Goal: Information Seeking & Learning: Learn about a topic

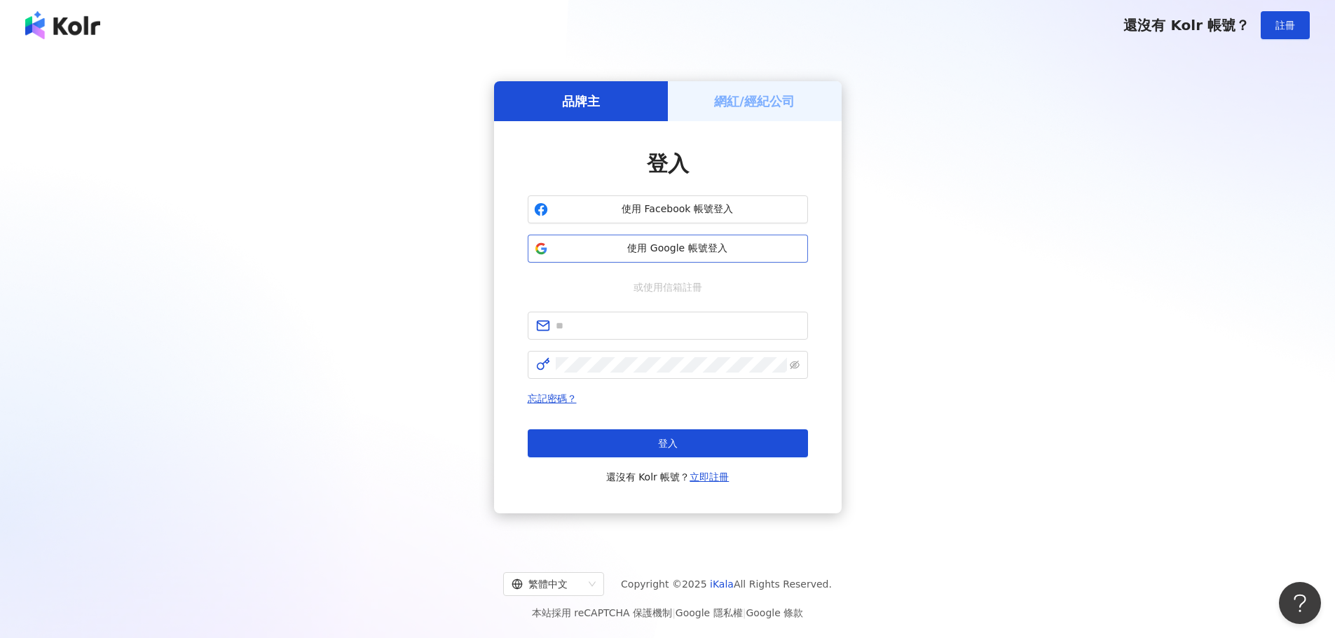
click at [599, 252] on span "使用 Google 帳號登入" at bounding box center [678, 249] width 248 height 14
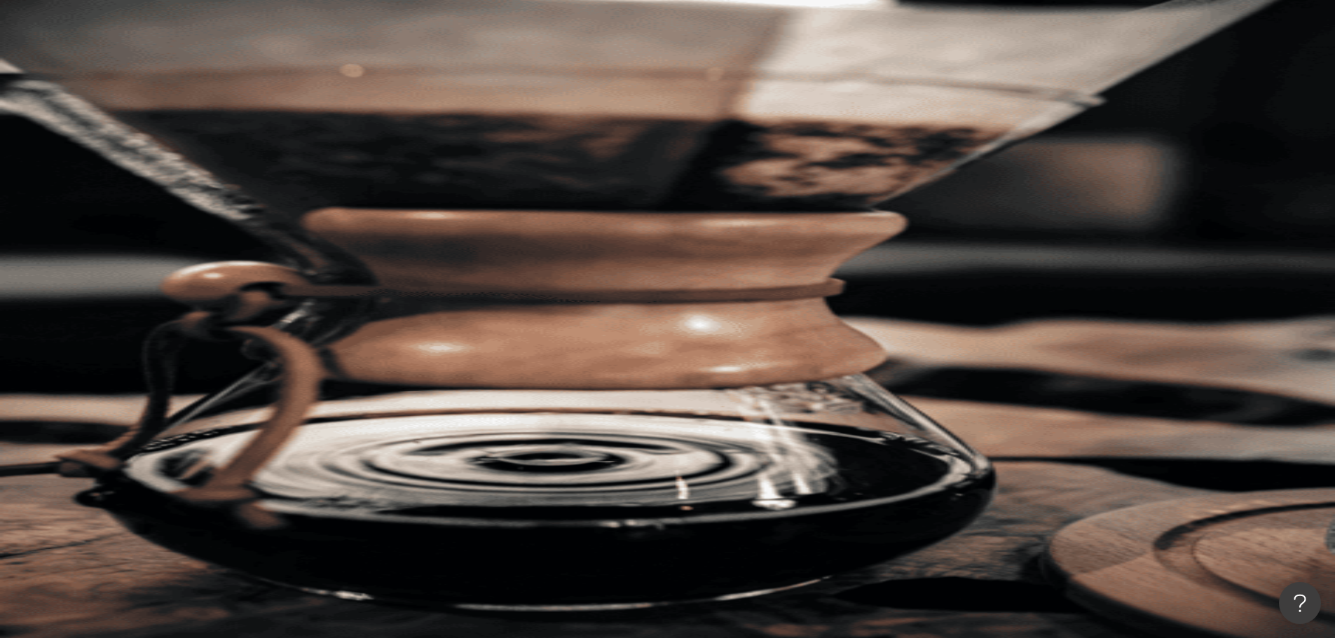
click at [526, 170] on div "不分平台 台灣 搜尋 您可能感興趣： FOWADOcoKAMURI 小小海鰻青蛙 星球大戰 星際旅行 類型 性別 追蹤數 互動率 觀看率 合作費用預估 更多篩…" at bounding box center [750, 216] width 1170 height 320
click at [241, 231] on button "追蹤數" at bounding box center [203, 245] width 76 height 28
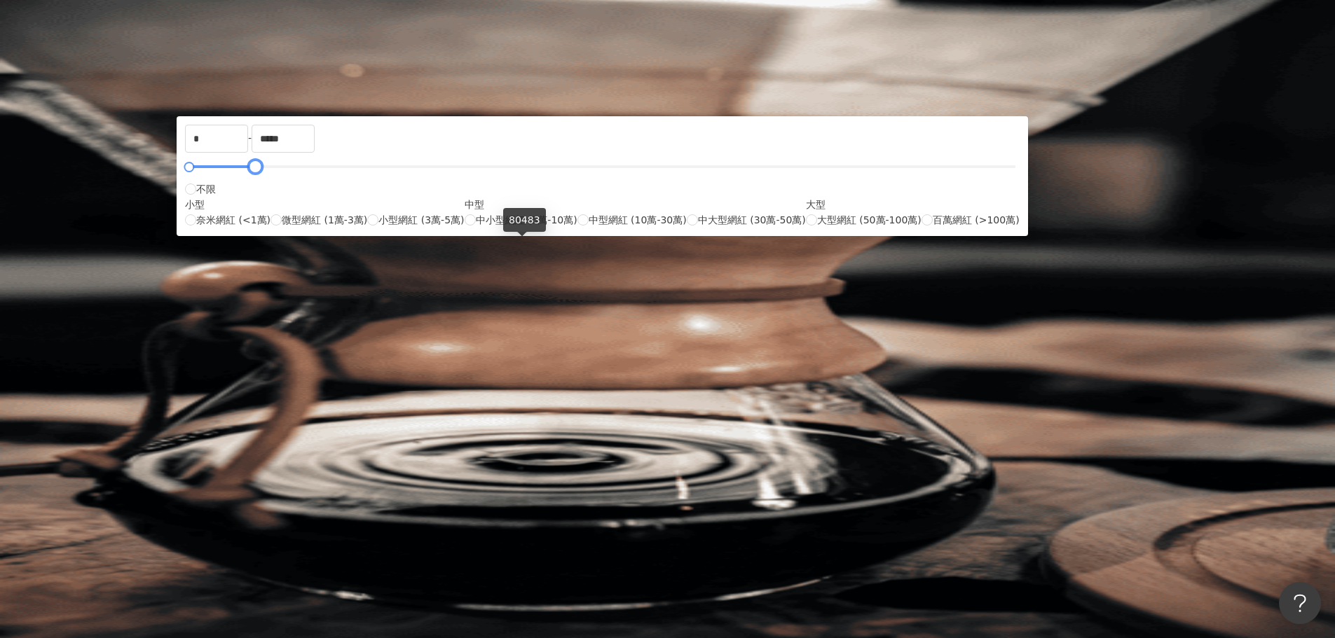
drag, startPoint x: 859, startPoint y: 249, endPoint x: 525, endPoint y: 241, distance: 334.3
click at [259, 171] on div at bounding box center [256, 167] width 8 height 8
click at [314, 152] on input "*****" at bounding box center [283, 138] width 62 height 27
type input "*"
click at [999, 376] on div "AI 推薦 ： 精選優質網紅" at bounding box center [750, 383] width 1170 height 15
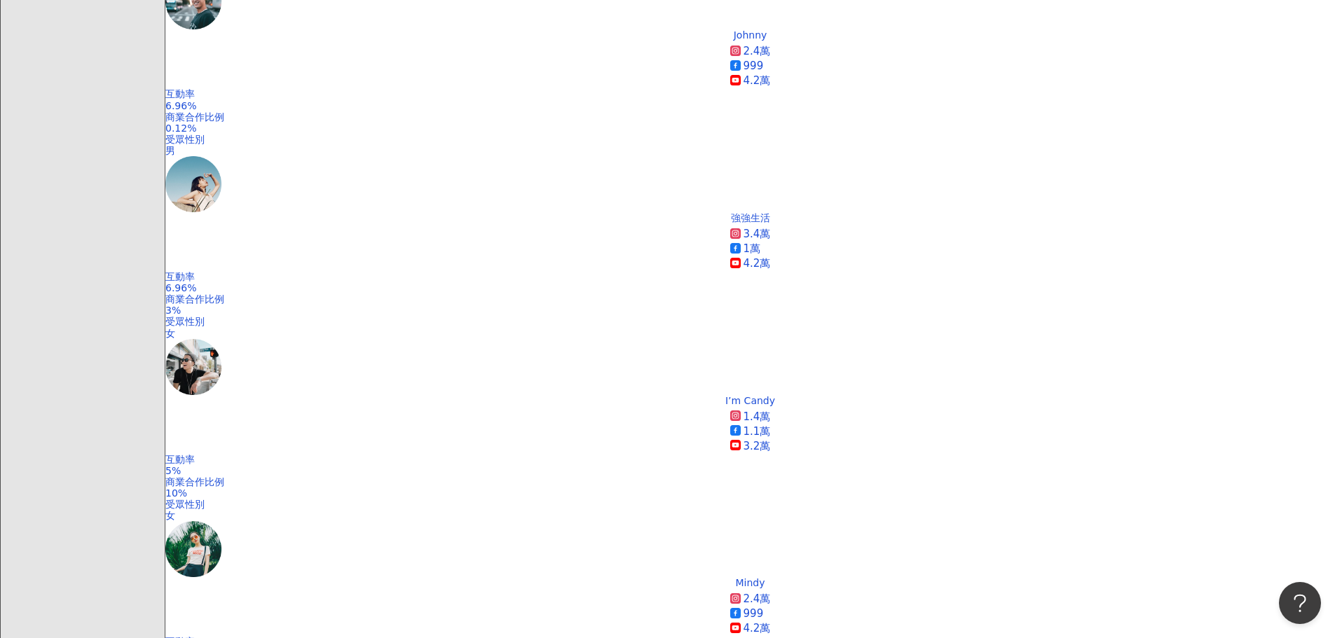
scroll to position [631, 0]
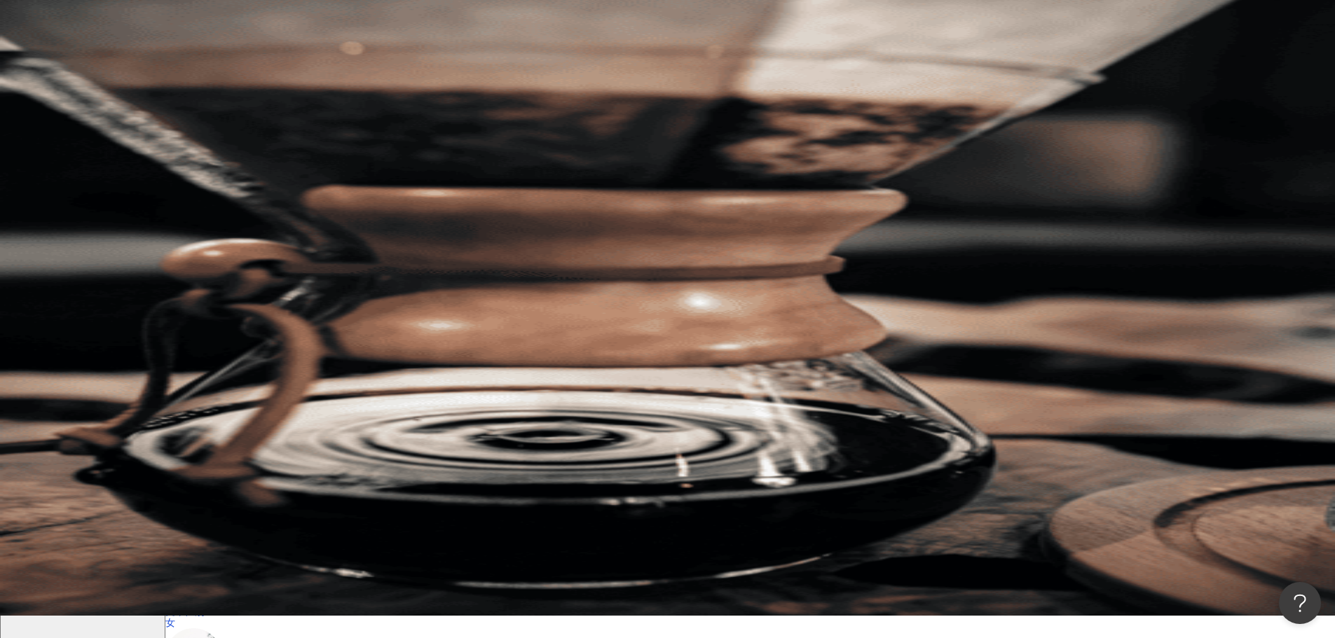
scroll to position [0, 0]
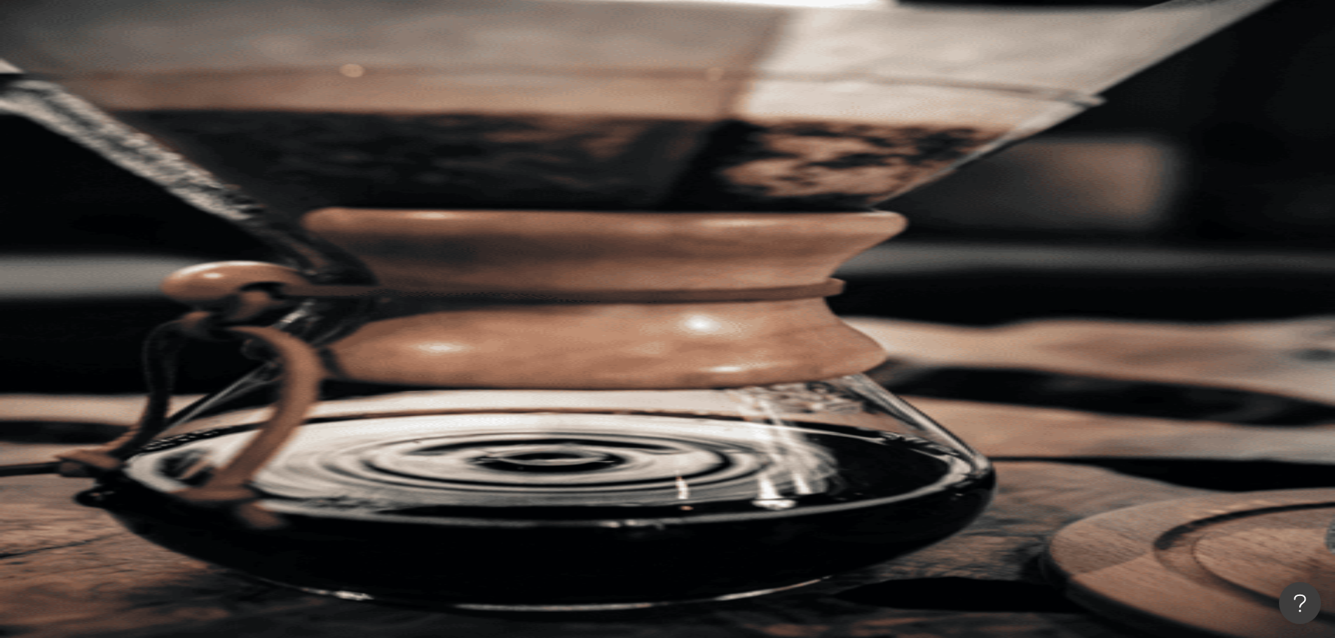
click at [424, 171] on div "不分平台 台灣 搜尋 您可能感興趣： FOWADOcoKAMURI 小小海鰻青蛙 星球大戰 星際旅行 類型 性別 追蹤數 互動率 觀看率 合作費用預估 更多篩…" at bounding box center [750, 216] width 1170 height 320
click at [200, 184] on span "類型" at bounding box center [190, 189] width 20 height 11
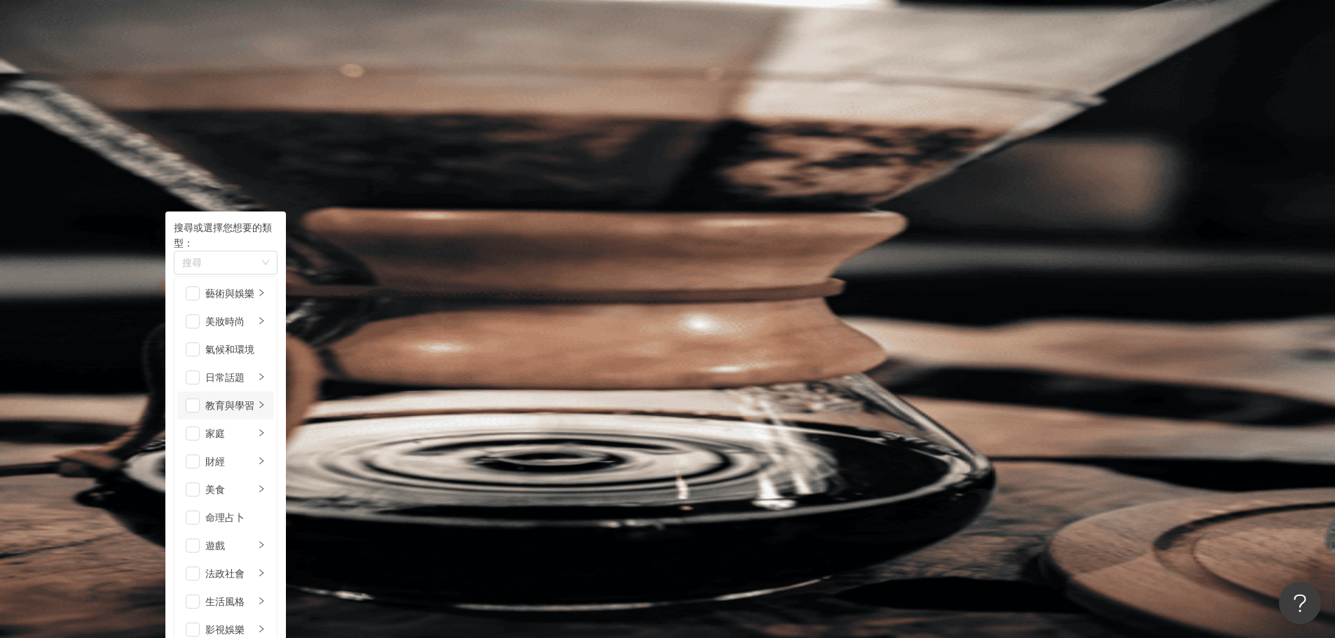
click at [254, 398] on div "教育與學習" at bounding box center [229, 405] width 49 height 15
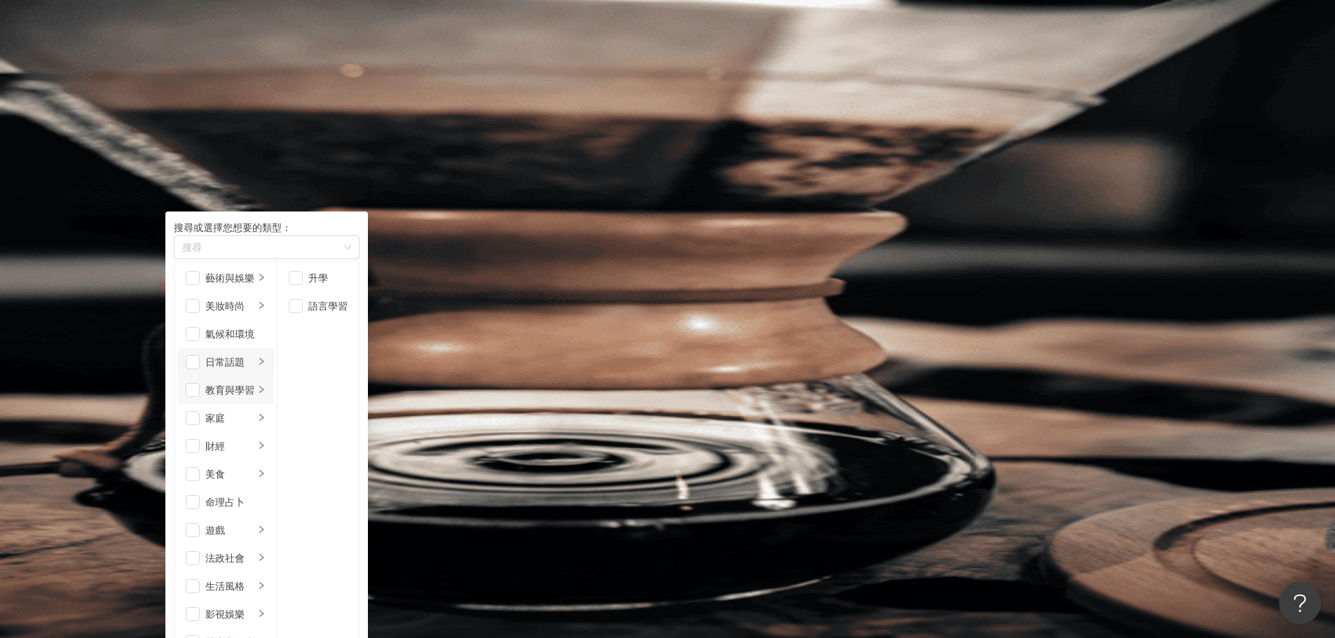
click at [254, 366] on div "日常話題" at bounding box center [229, 362] width 49 height 15
click at [266, 342] on div "氣候和環境" at bounding box center [235, 334] width 60 height 15
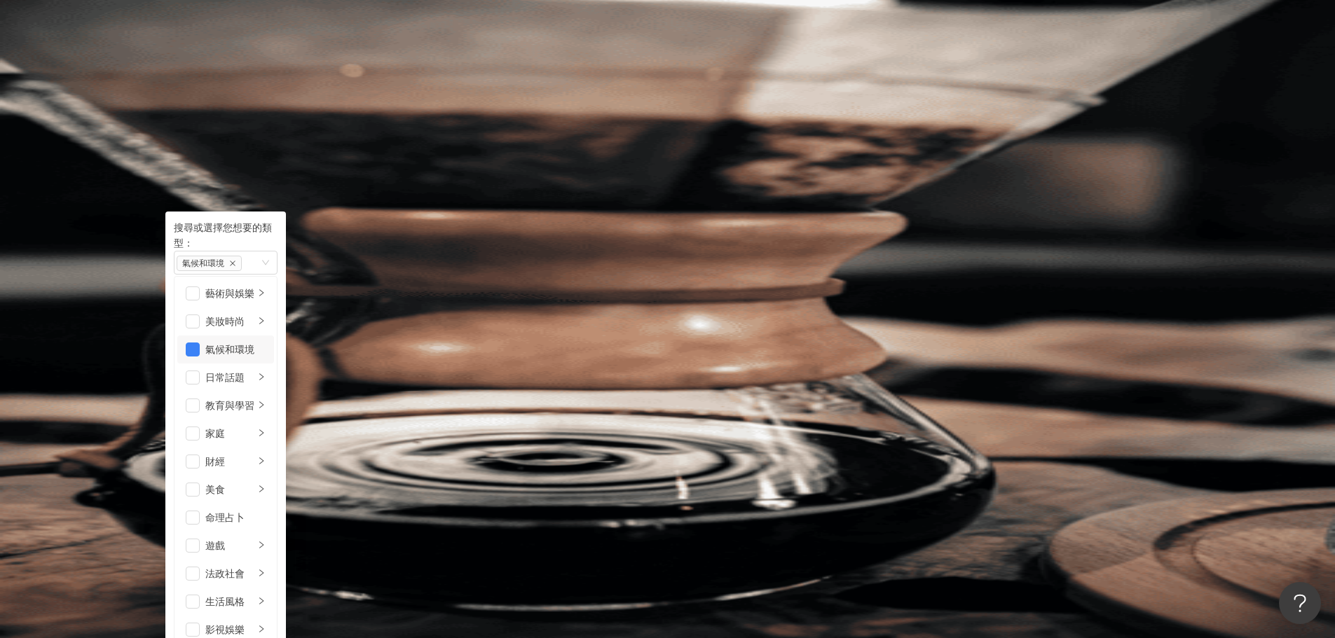
click at [266, 343] on div "氣候和環境" at bounding box center [235, 349] width 60 height 15
click at [254, 314] on div "美妝時尚" at bounding box center [229, 321] width 49 height 15
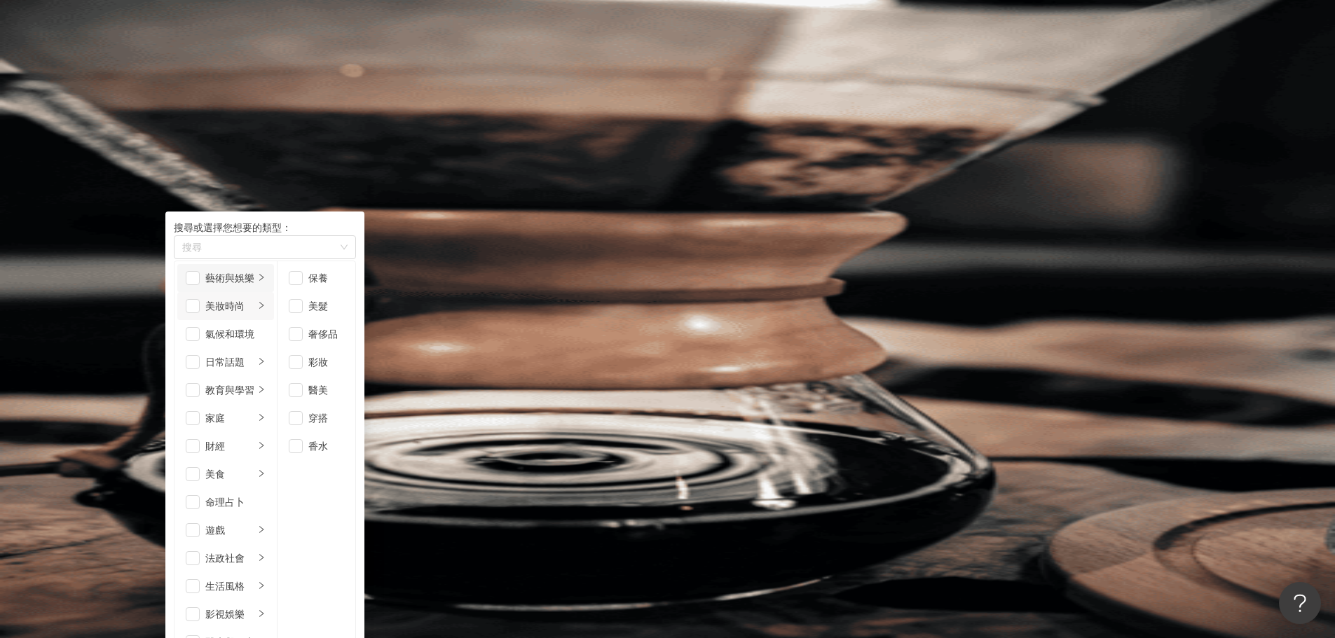
click at [254, 282] on div "藝術與娛樂" at bounding box center [229, 277] width 49 height 15
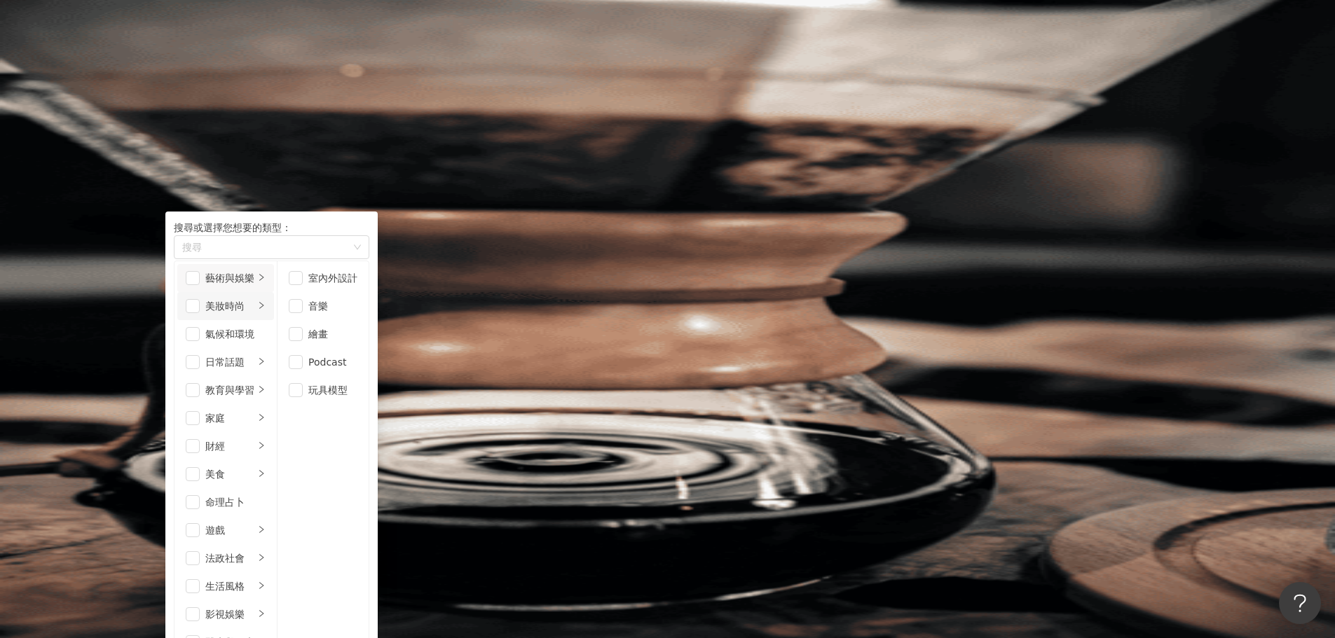
click at [254, 310] on div "美妝時尚" at bounding box center [229, 306] width 49 height 15
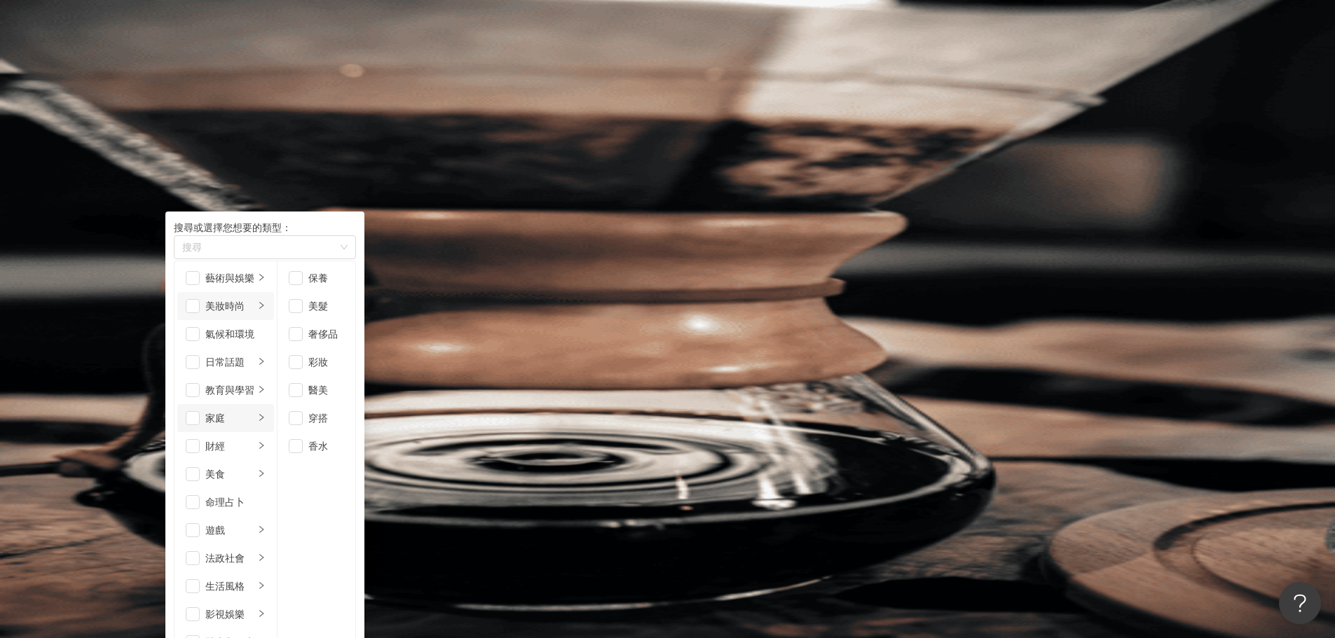
scroll to position [140, 0]
click at [254, 467] on div "美食" at bounding box center [229, 474] width 49 height 15
click at [344, 341] on div "甜點" at bounding box center [326, 334] width 36 height 15
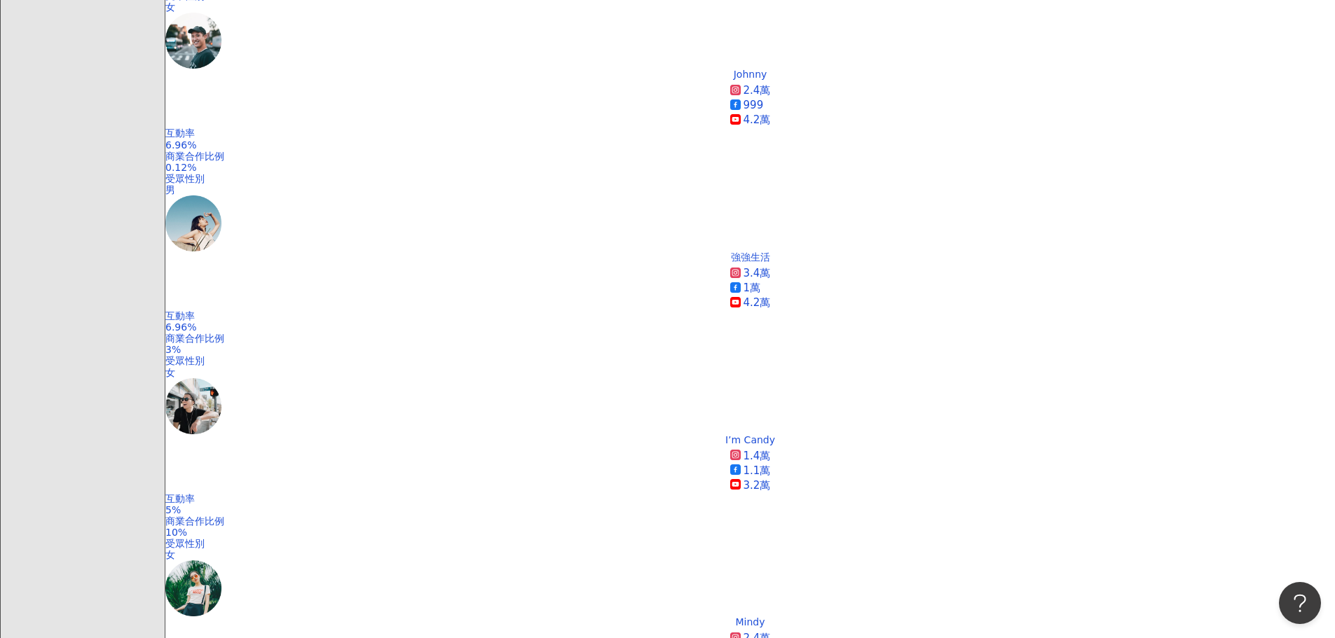
scroll to position [631, 0]
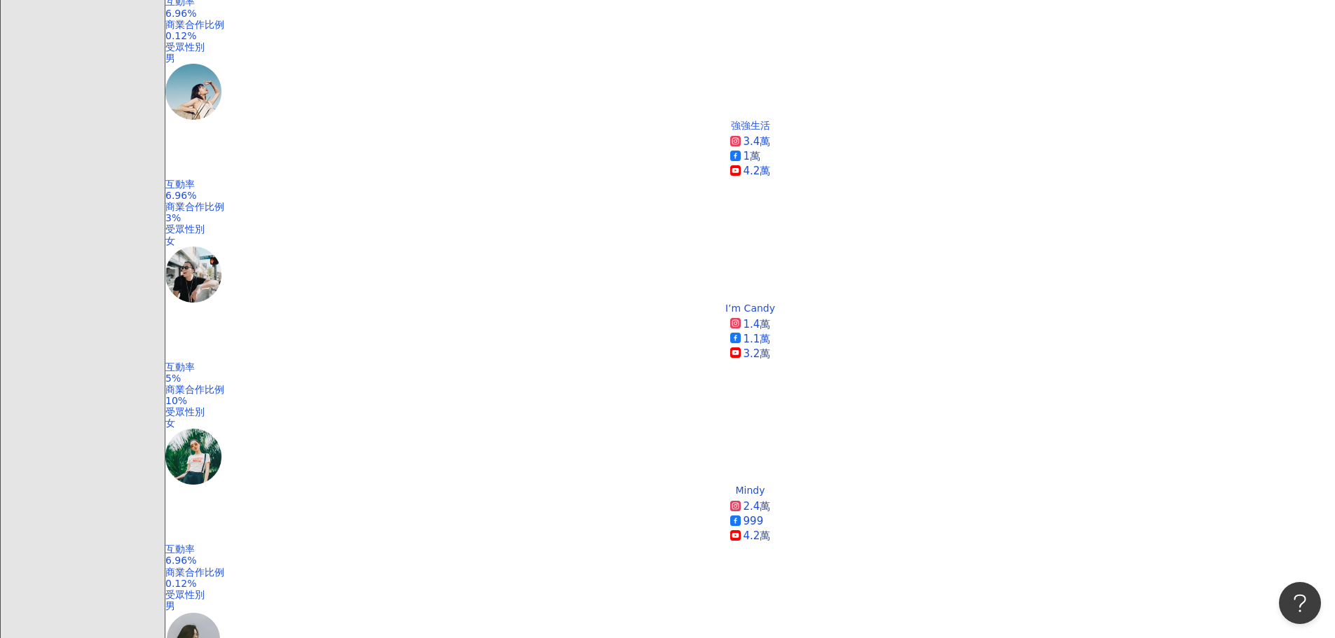
scroll to position [771, 0]
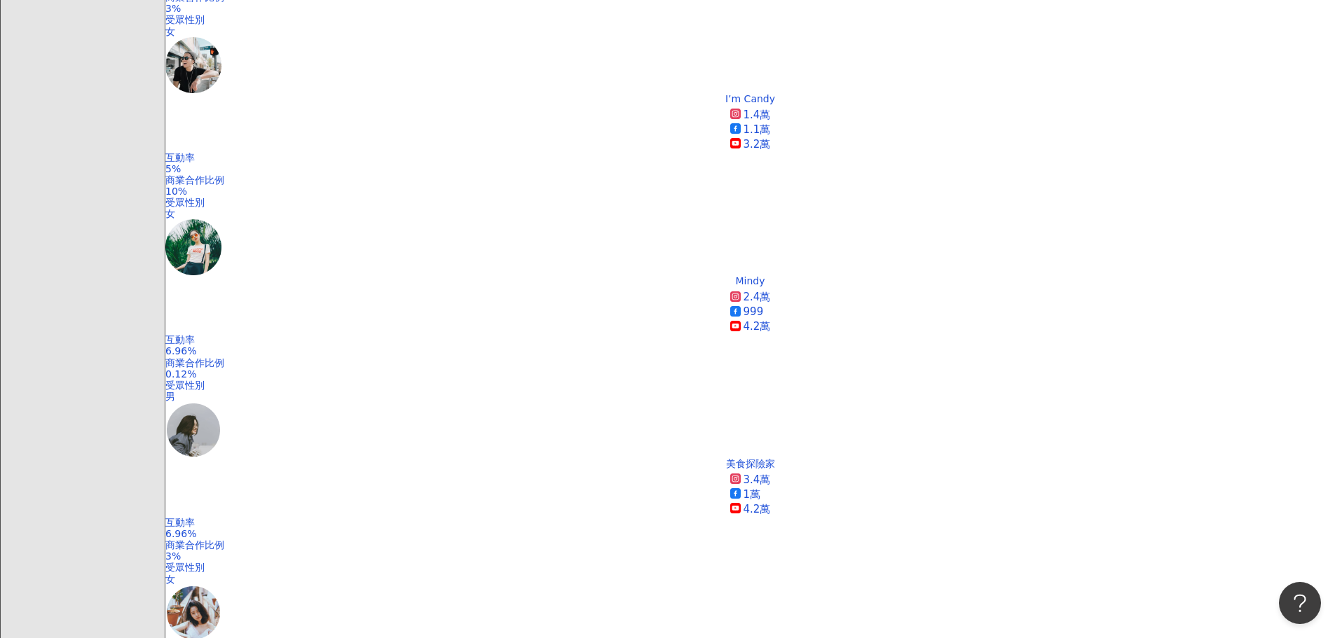
scroll to position [981, 0]
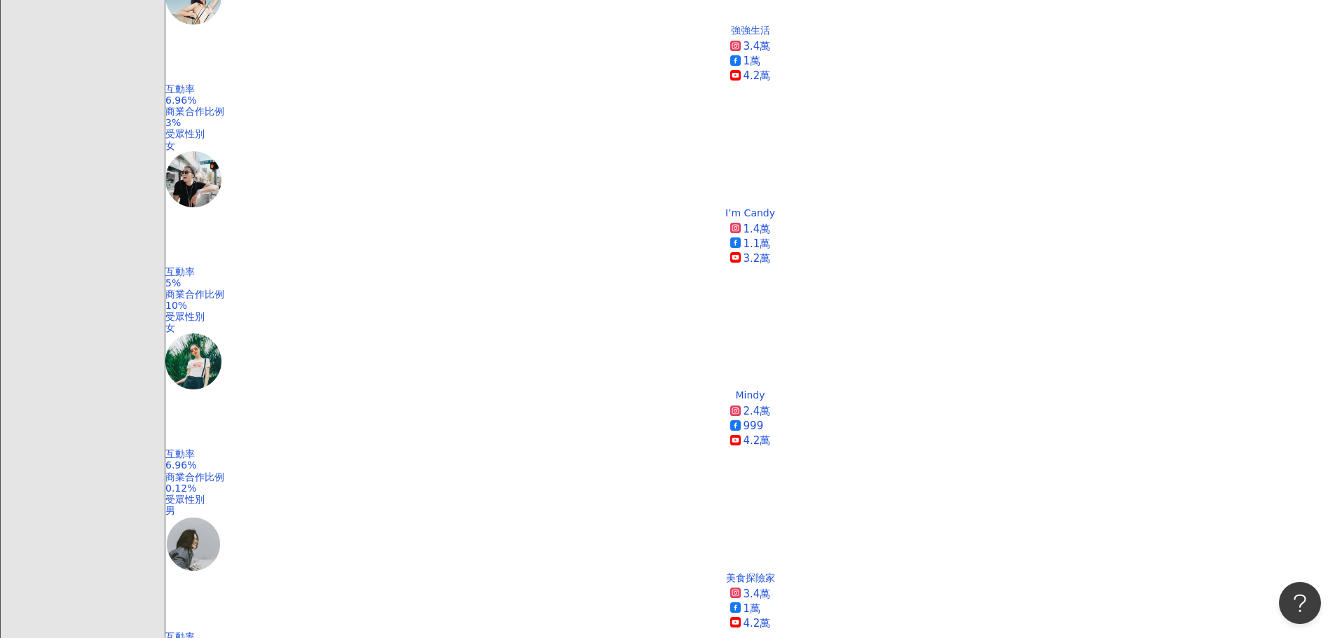
scroll to position [841, 0]
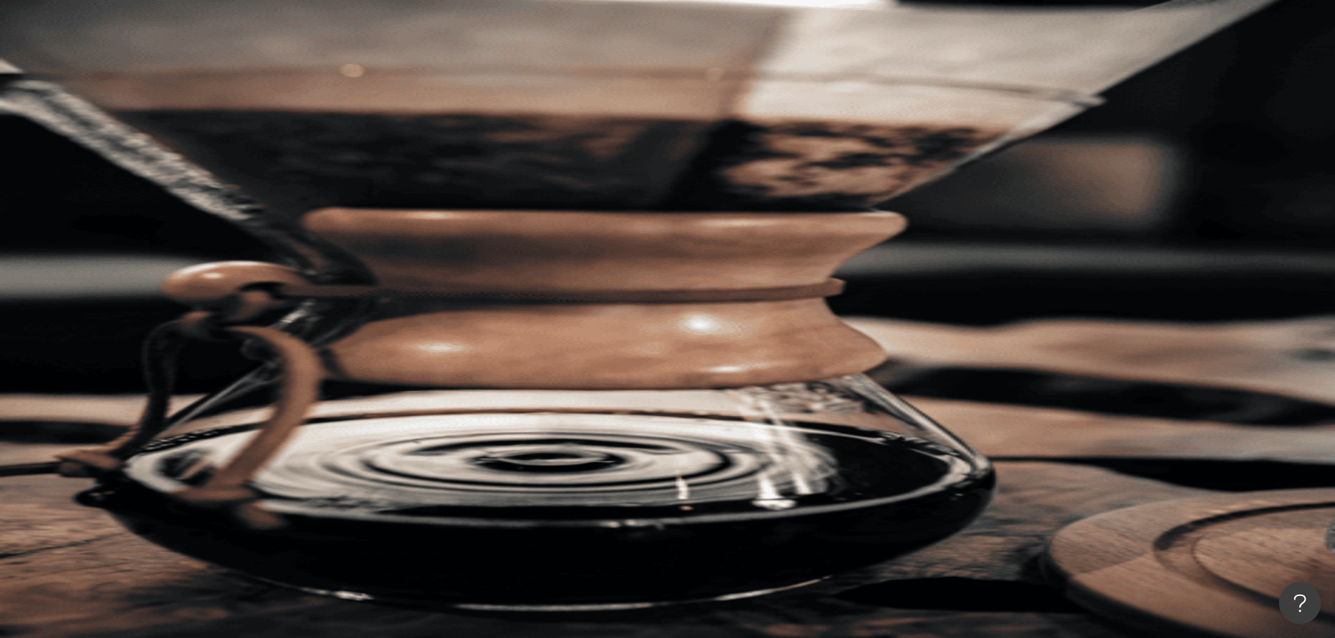
click at [241, 231] on button "追蹤數" at bounding box center [203, 245] width 76 height 28
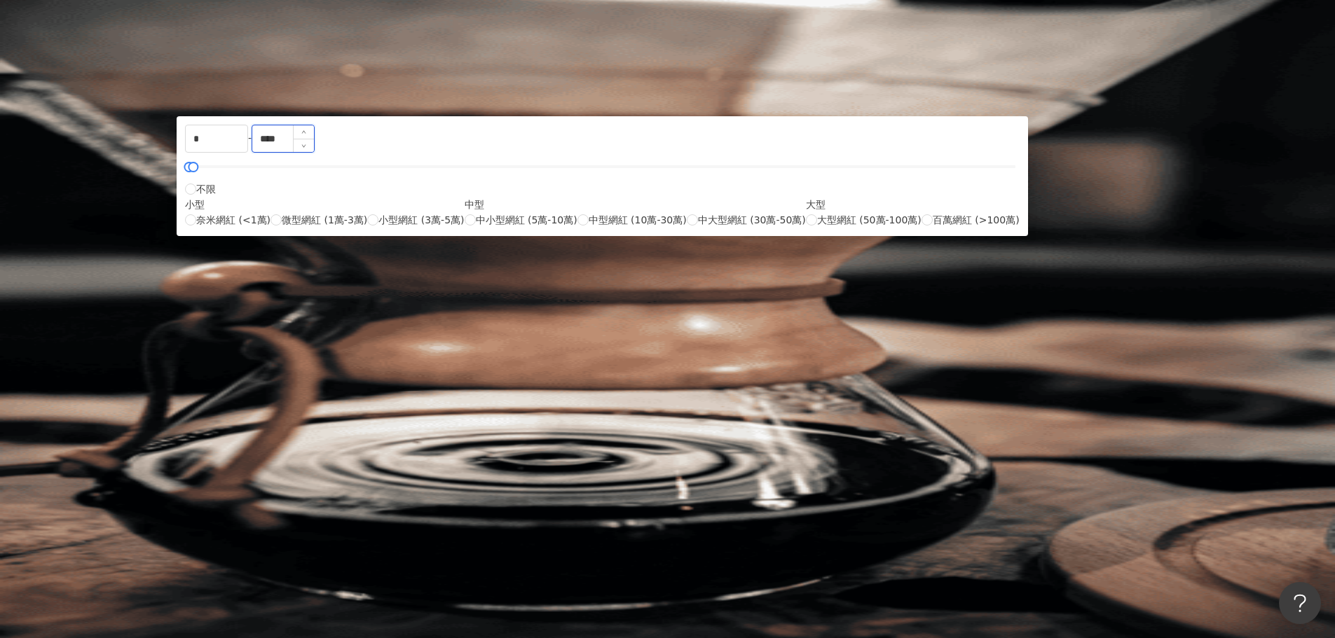
click at [314, 152] on input "****" at bounding box center [283, 138] width 62 height 27
type input "*"
type input "****"
click at [1043, 399] on div "升級方案，使用超強大 AI 推薦搜尋 升級解鎖" at bounding box center [750, 433] width 1170 height 69
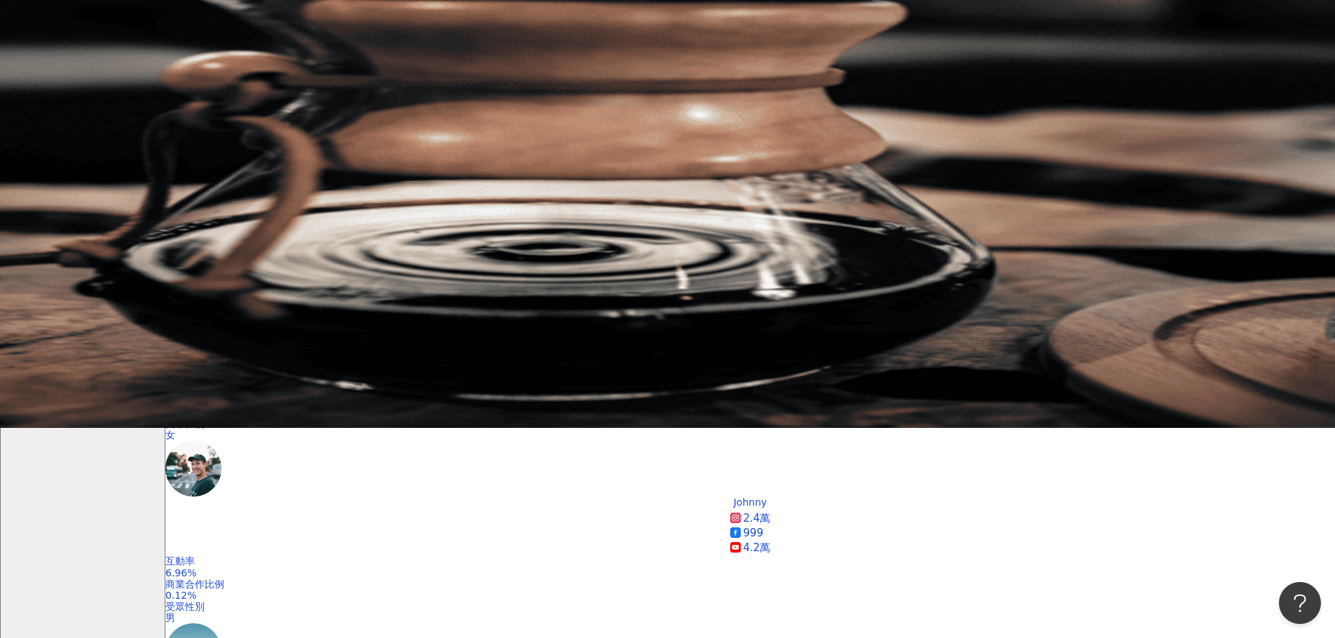
scroll to position [420, 0]
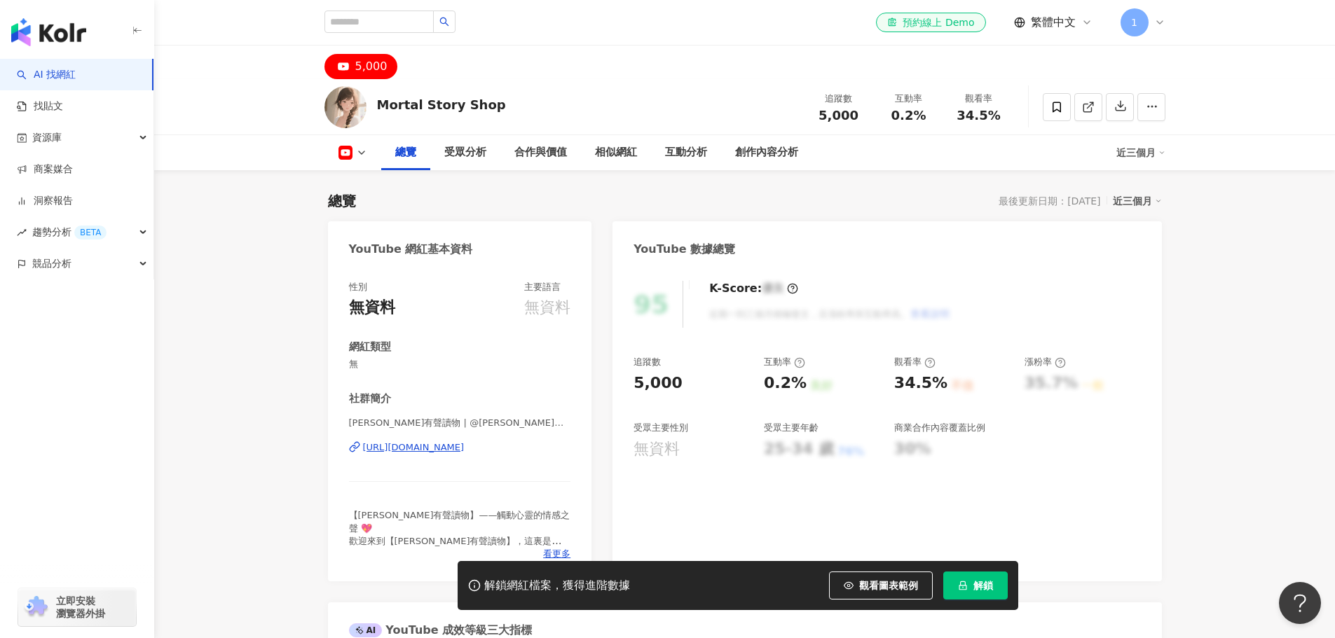
scroll to position [140, 0]
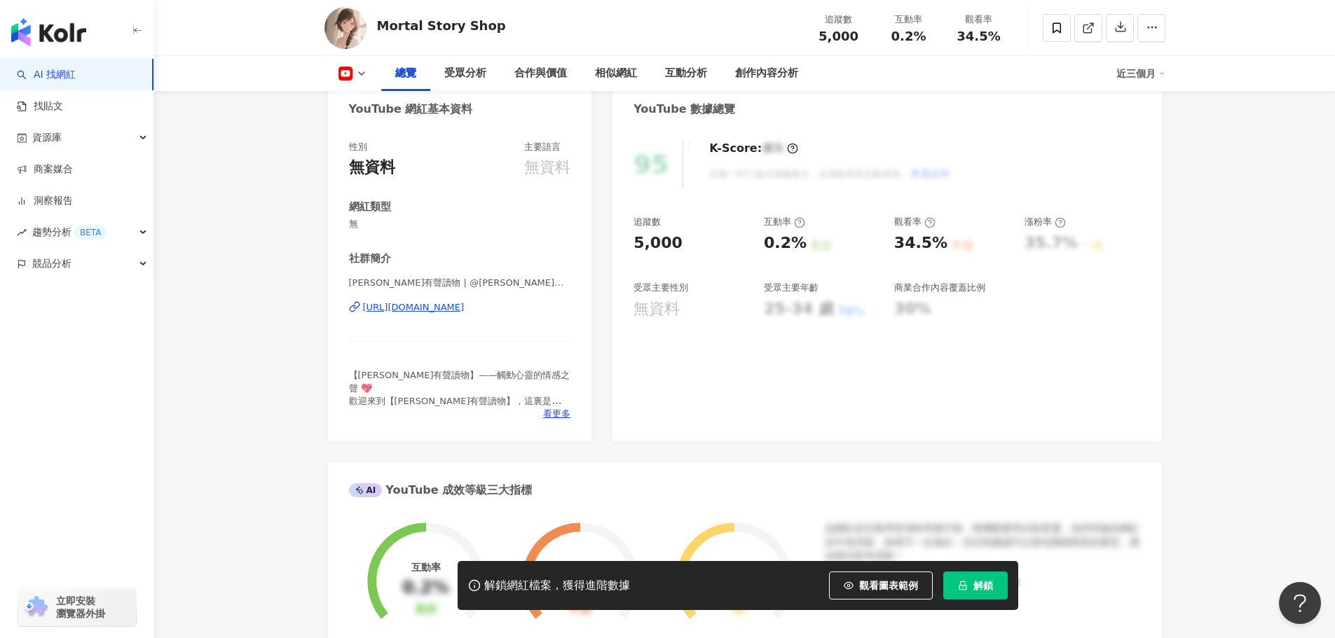
click at [465, 310] on div "https://www.youtube.com/channel/UCB0bMaeTvkCklkPjksbZcuQ" at bounding box center [414, 307] width 102 height 13
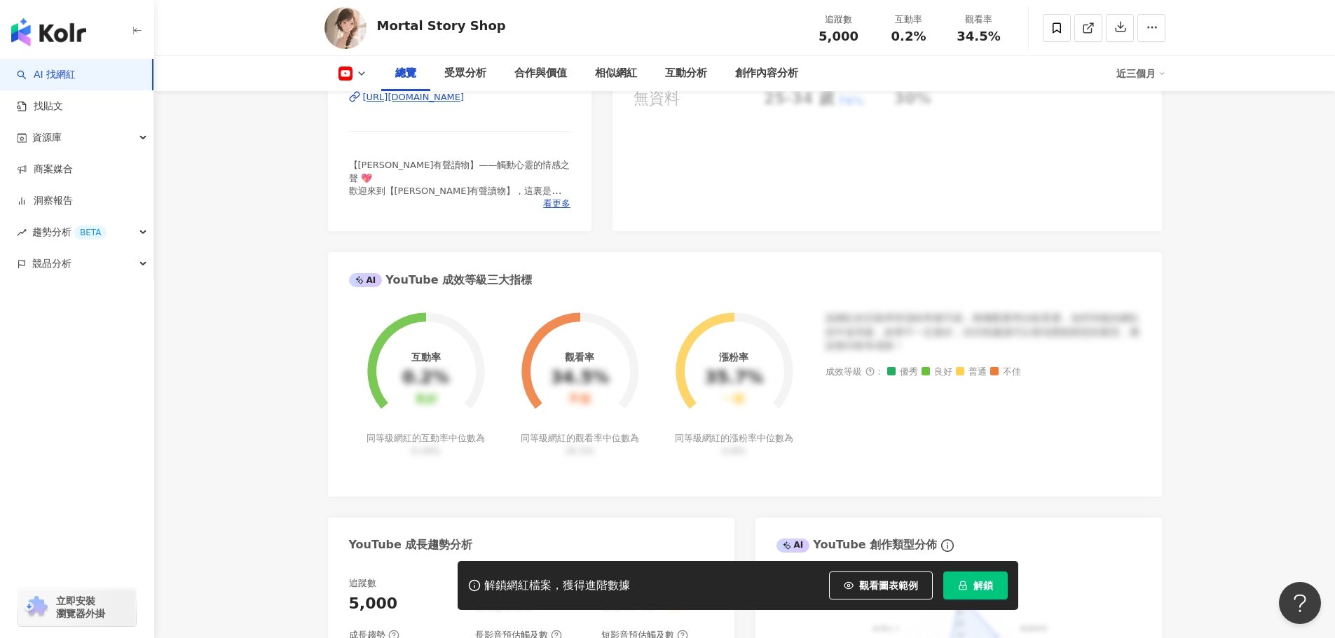
scroll to position [0, 0]
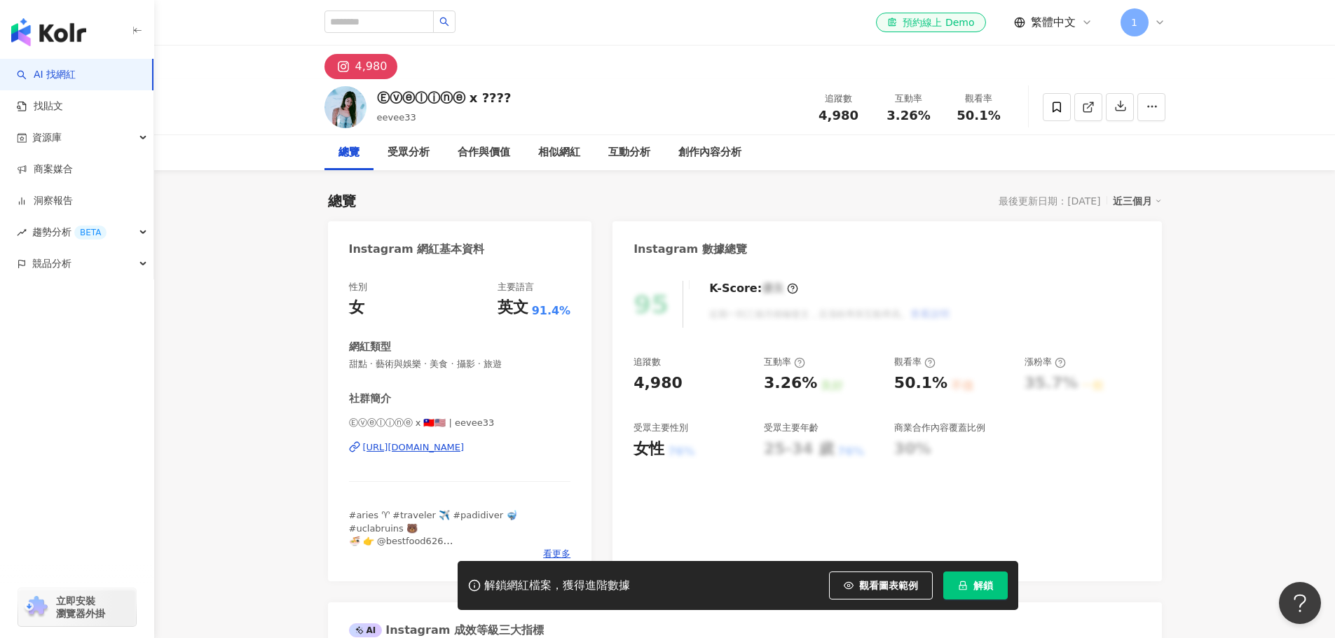
scroll to position [140, 0]
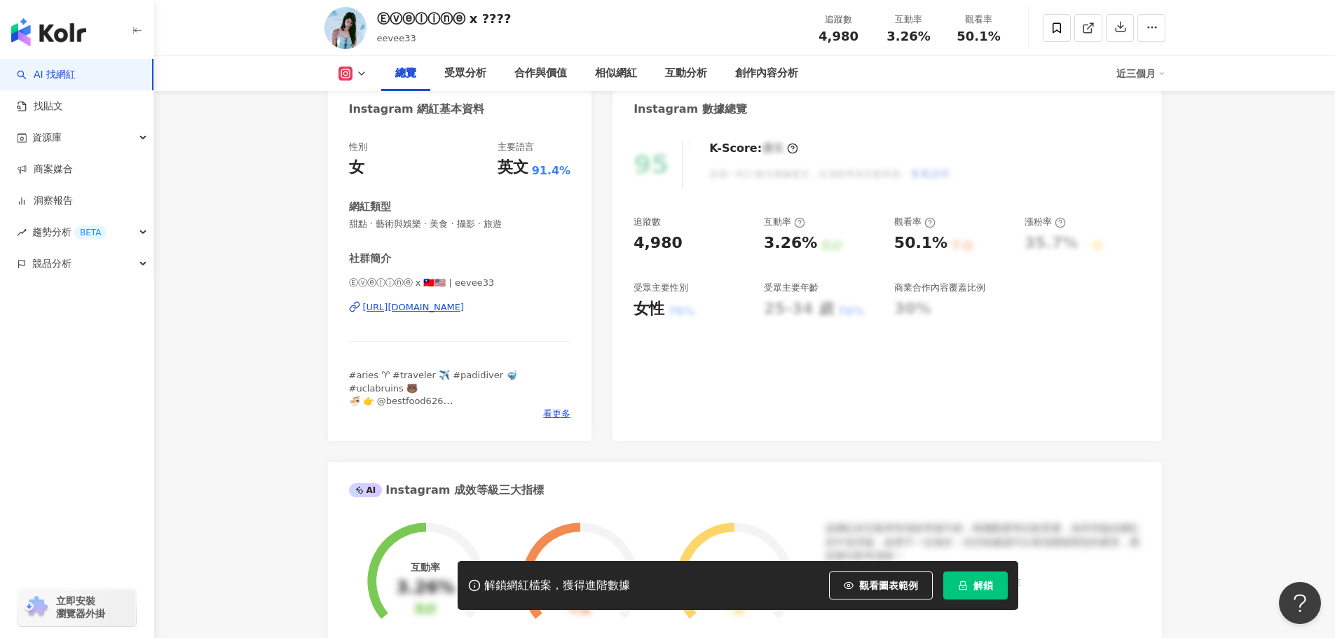
click at [434, 310] on div "https://www.instagram.com/eevee33/" at bounding box center [414, 307] width 102 height 13
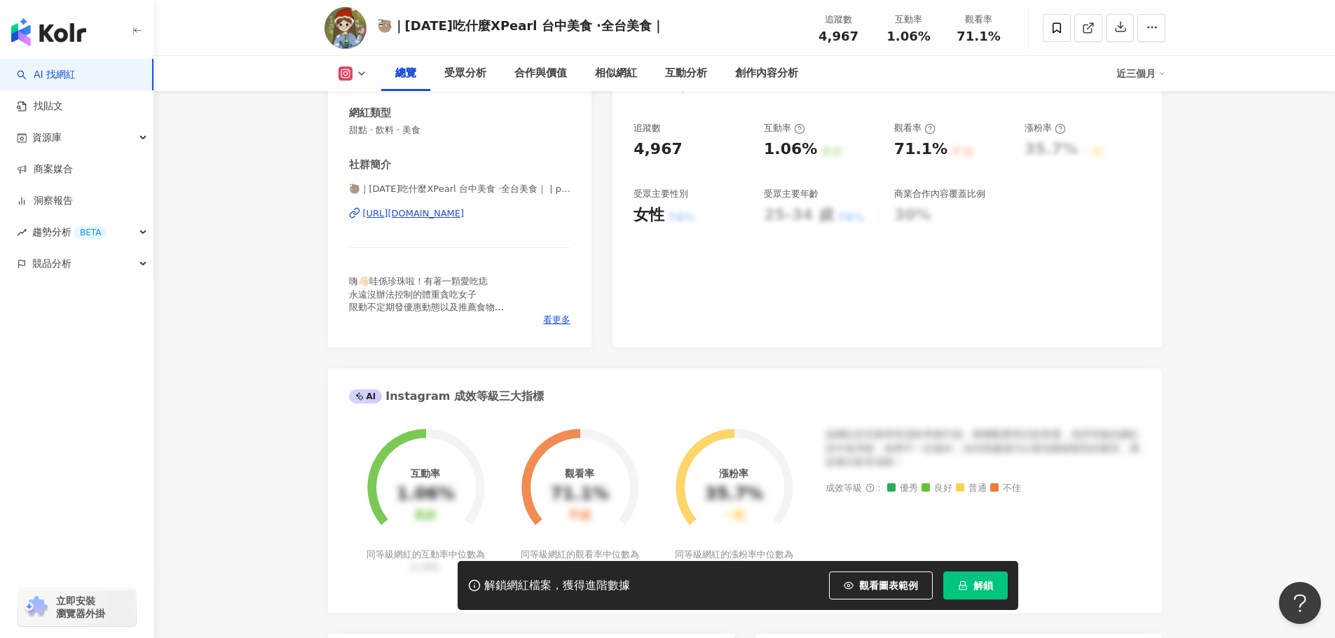
scroll to position [210, 0]
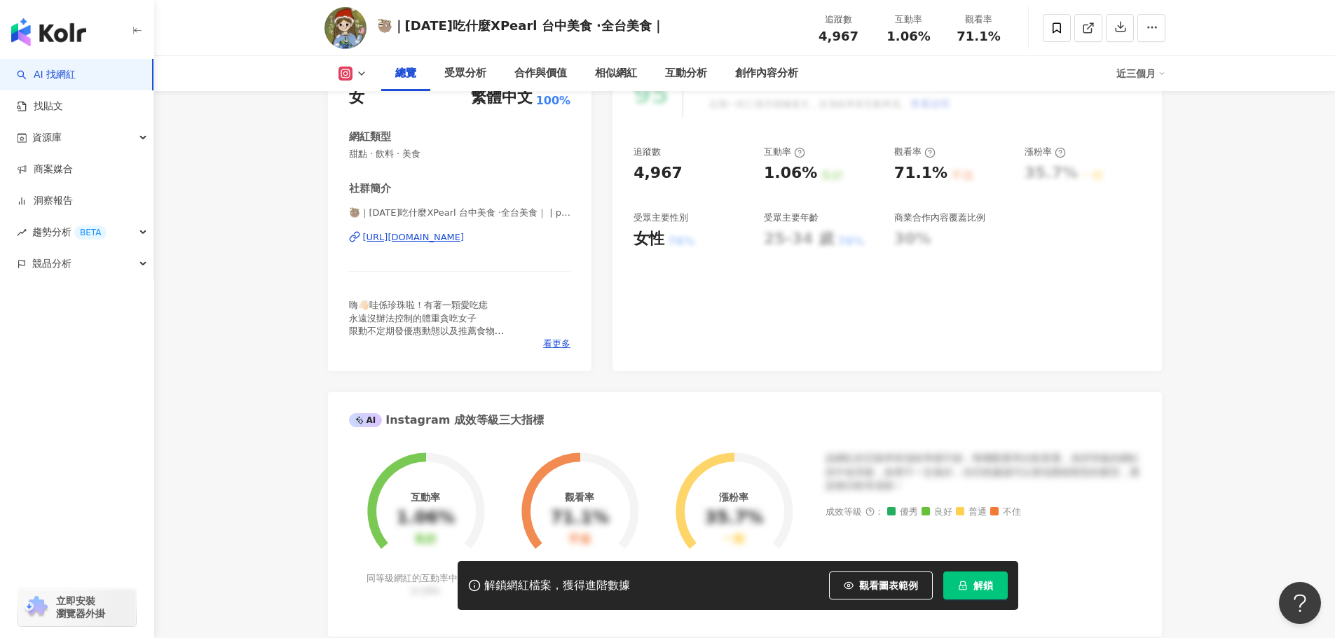
click at [425, 240] on div "https://www.instagram.com/pearl_eatfood/" at bounding box center [414, 237] width 102 height 13
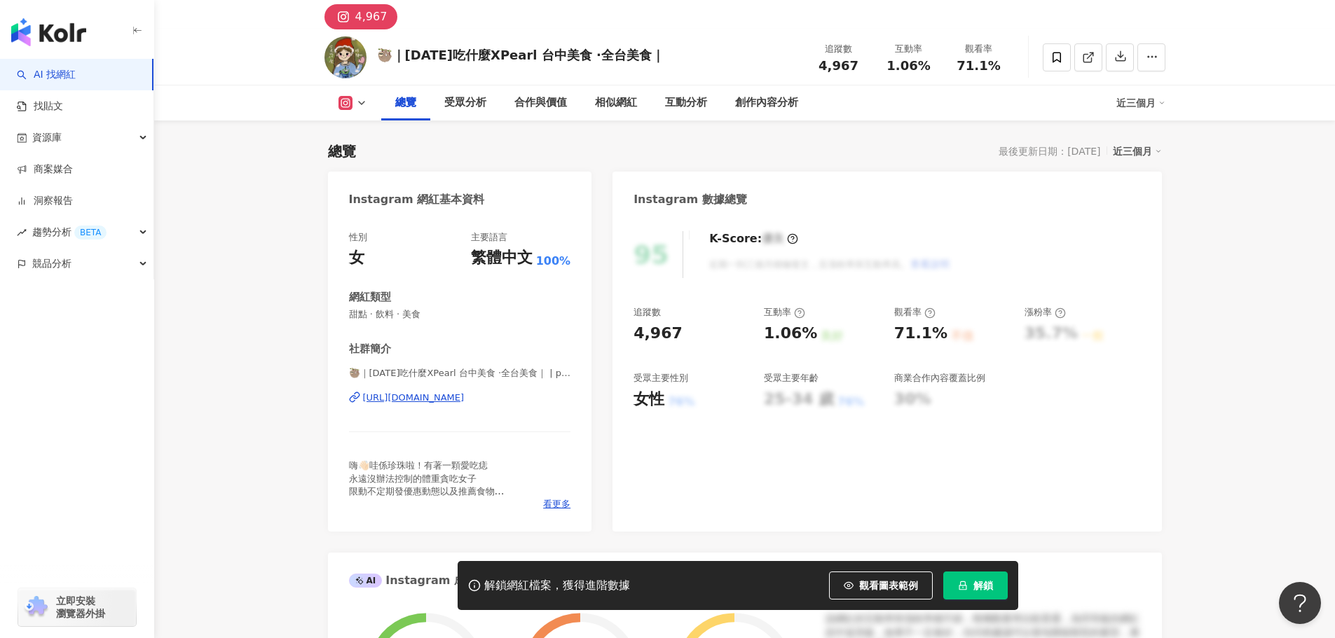
scroll to position [0, 0]
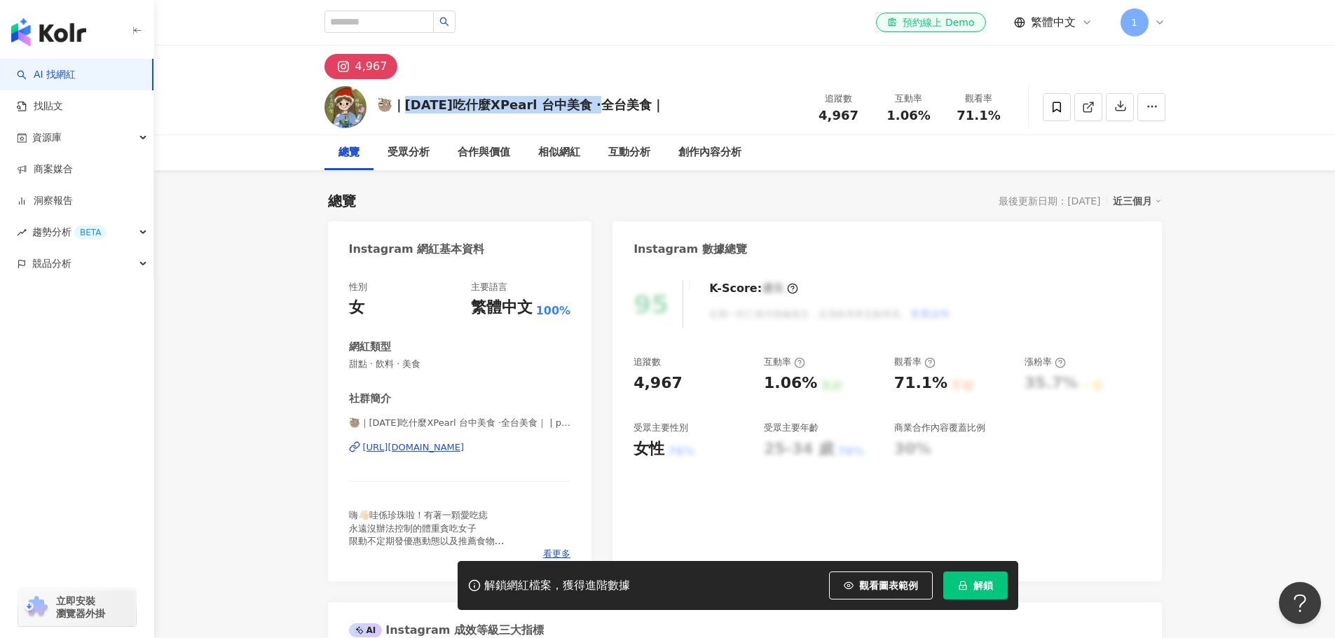
drag, startPoint x: 633, startPoint y: 107, endPoint x: 411, endPoint y: 111, distance: 222.2
click at [411, 111] on div "🦥｜今天吃什麼XPearl 台中美食 ·全台美食｜" at bounding box center [520, 105] width 287 height 18
copy div "天吃什麼XPearl 台中美食 ·全台美食｜"
drag, startPoint x: 602, startPoint y: 106, endPoint x: 647, endPoint y: 98, distance: 45.5
click at [647, 98] on div "🦥｜今天吃什麼XPearl 台中美食 ·全台美食｜ 追蹤數 4,967 互動率 1.06% 觀看率 71.1%" at bounding box center [744, 106] width 897 height 55
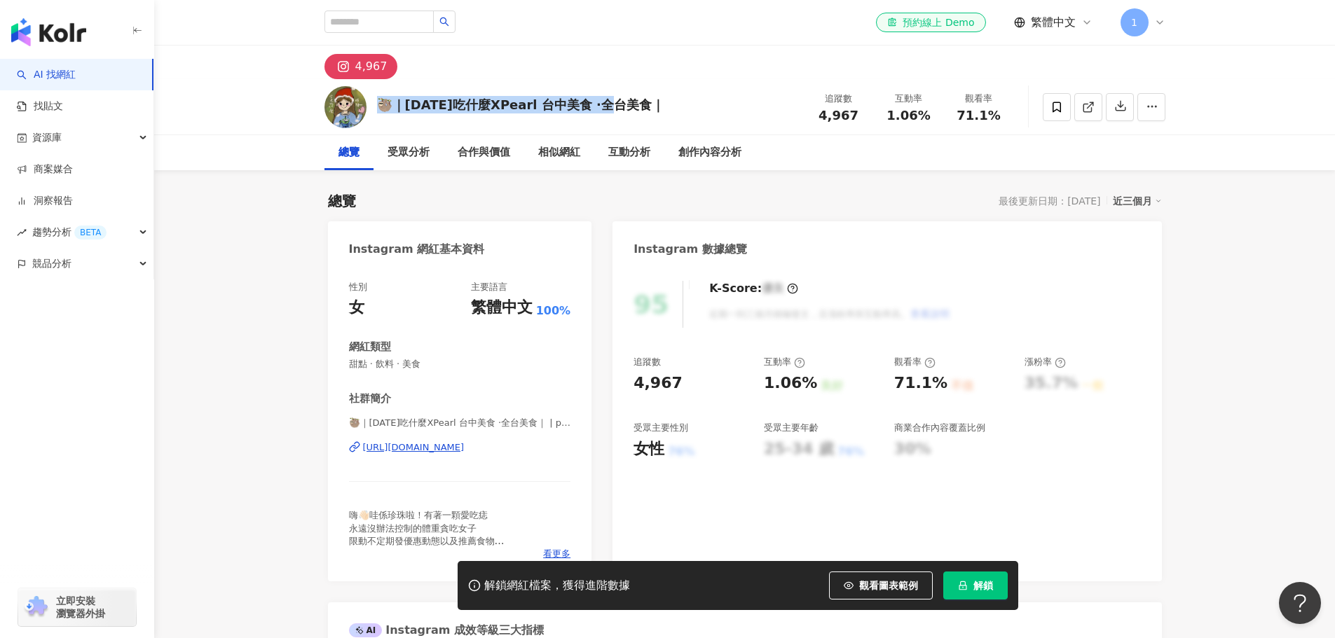
drag, startPoint x: 640, startPoint y: 102, endPoint x: 385, endPoint y: 119, distance: 255.7
click at [385, 119] on div "🦥｜今天吃什麼XPearl 台中美食 ·全台美食｜ 追蹤數 4,967 互動率 1.06% 觀看率 71.1%" at bounding box center [744, 106] width 897 height 55
copy div "🦥｜[DATE]吃什麼XPearl 台中美食 ·全台美食｜"
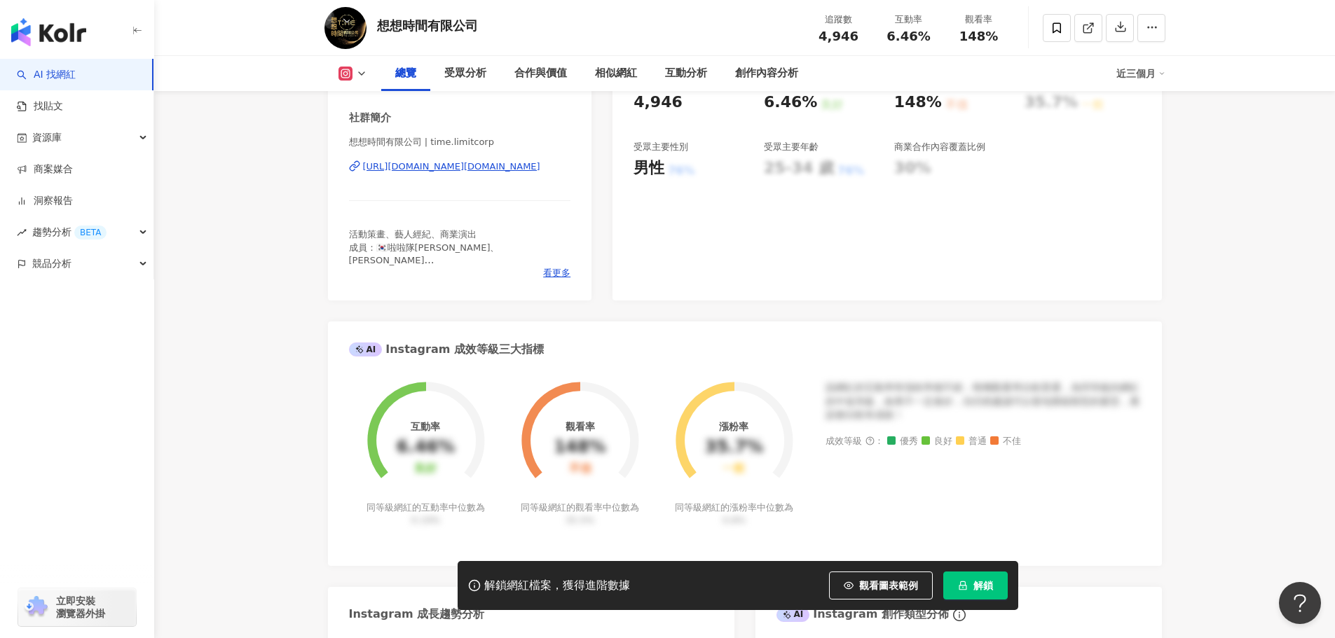
scroll to position [280, 0]
click at [483, 168] on div "[URL][DOMAIN_NAME][DOMAIN_NAME]" at bounding box center [451, 167] width 177 height 13
